Goal: Transaction & Acquisition: Purchase product/service

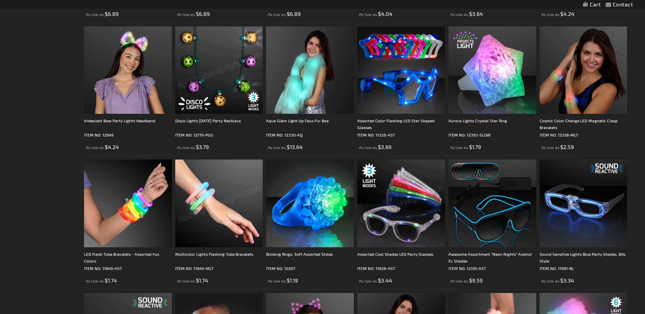
scroll to position [533, 0]
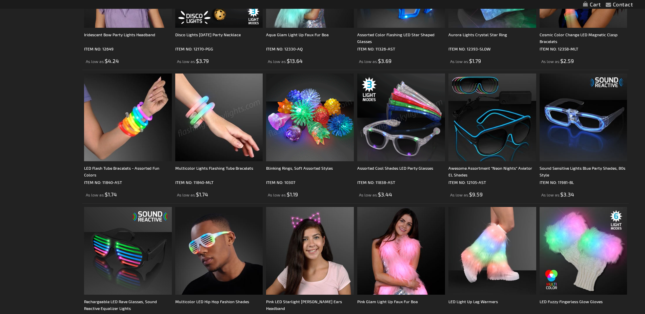
click at [391, 123] on img at bounding box center [401, 118] width 88 height 88
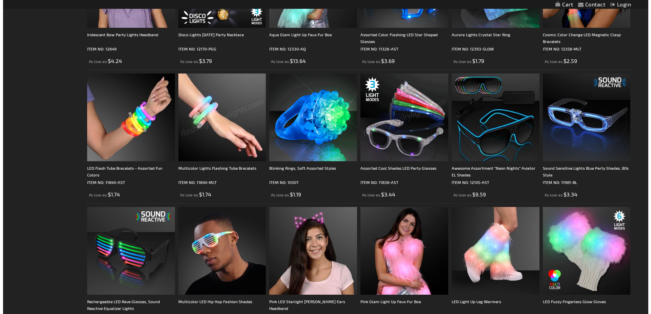
scroll to position [535, 0]
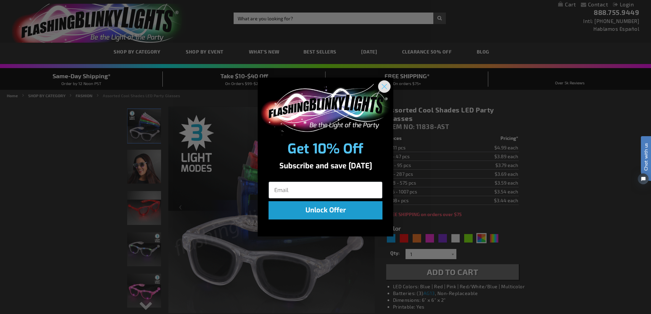
click at [386, 84] on circle "Close dialog" at bounding box center [384, 86] width 11 height 11
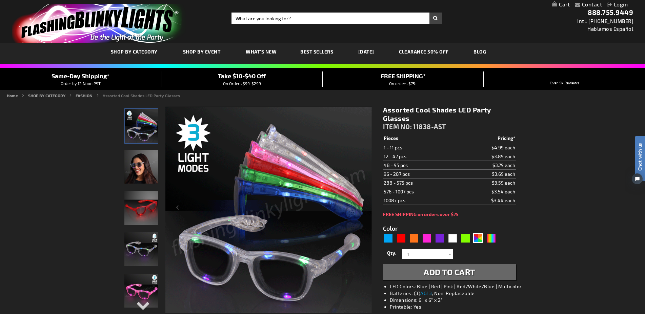
scroll to position [39, 0]
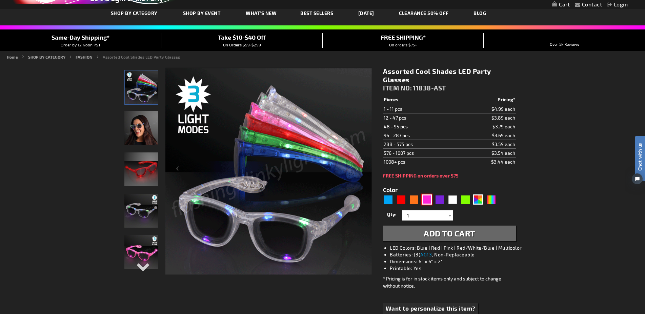
click at [430, 202] on div "Pink" at bounding box center [427, 200] width 10 height 10
type input "5639"
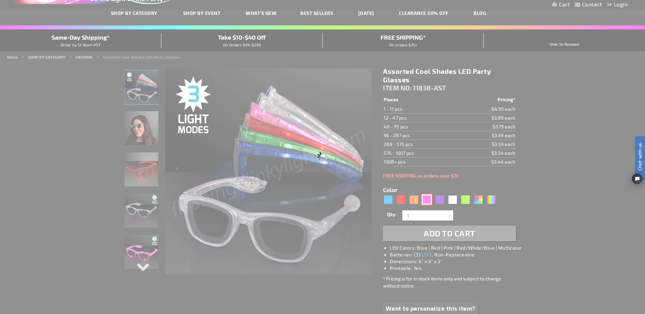
type input "11838-PK"
type input "Customize - Bright Pink Cool Shades LED Party Glasses - ITEM NO: 11838-PK"
